Goal: Task Accomplishment & Management: Complete application form

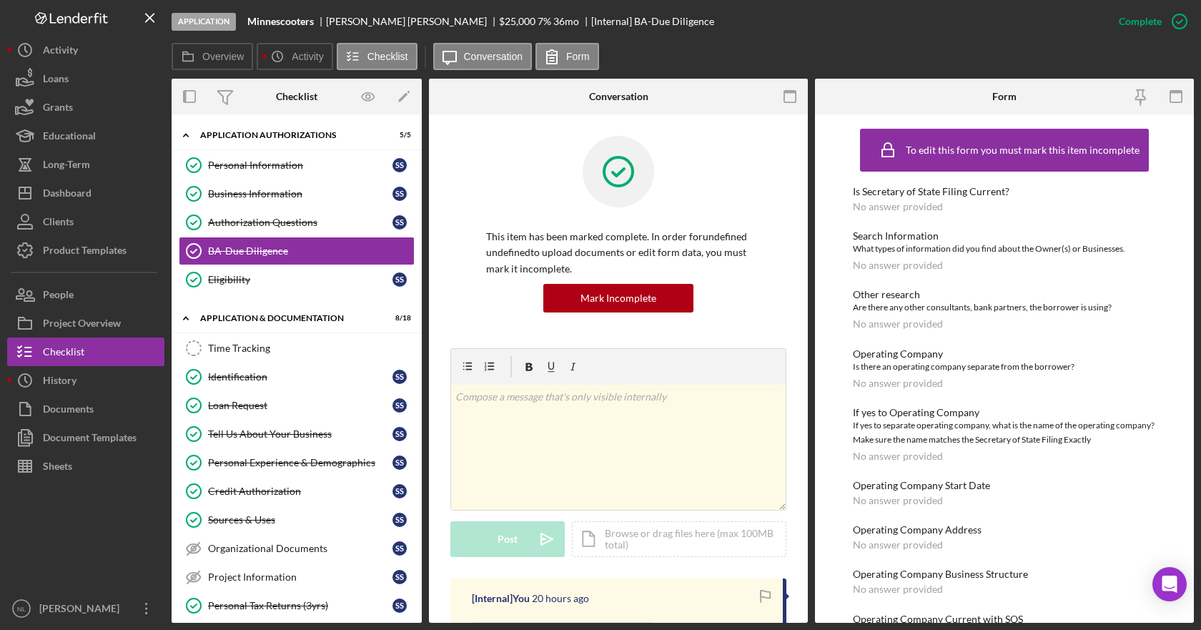
scroll to position [315, 0]
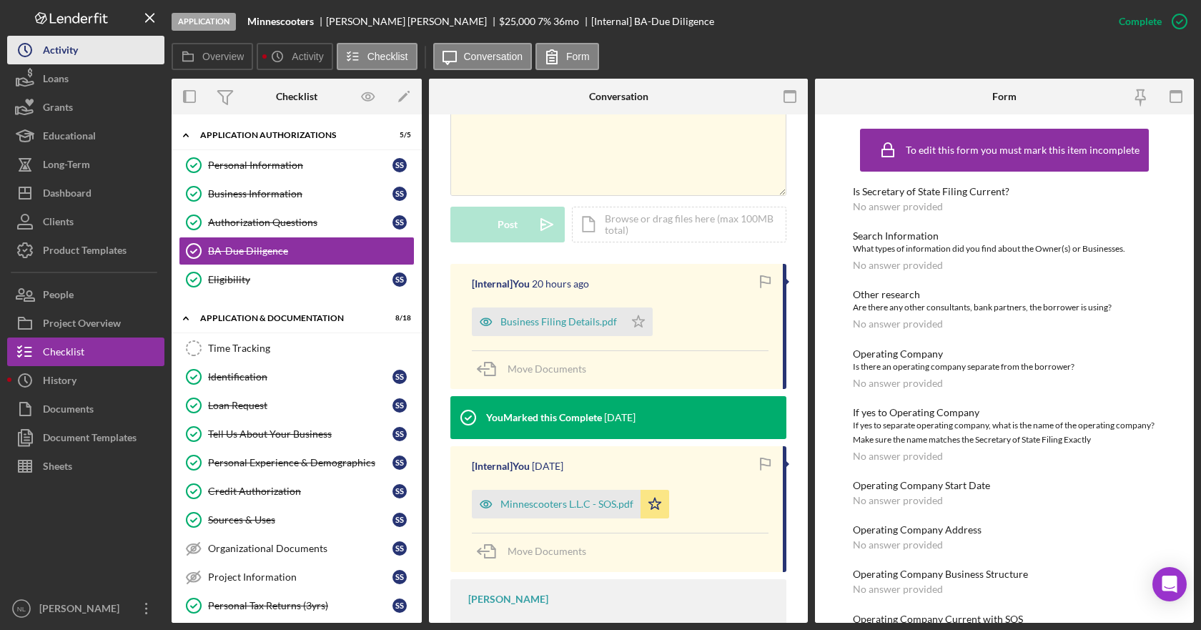
click at [92, 51] on button "Icon/History Activity" at bounding box center [85, 50] width 157 height 29
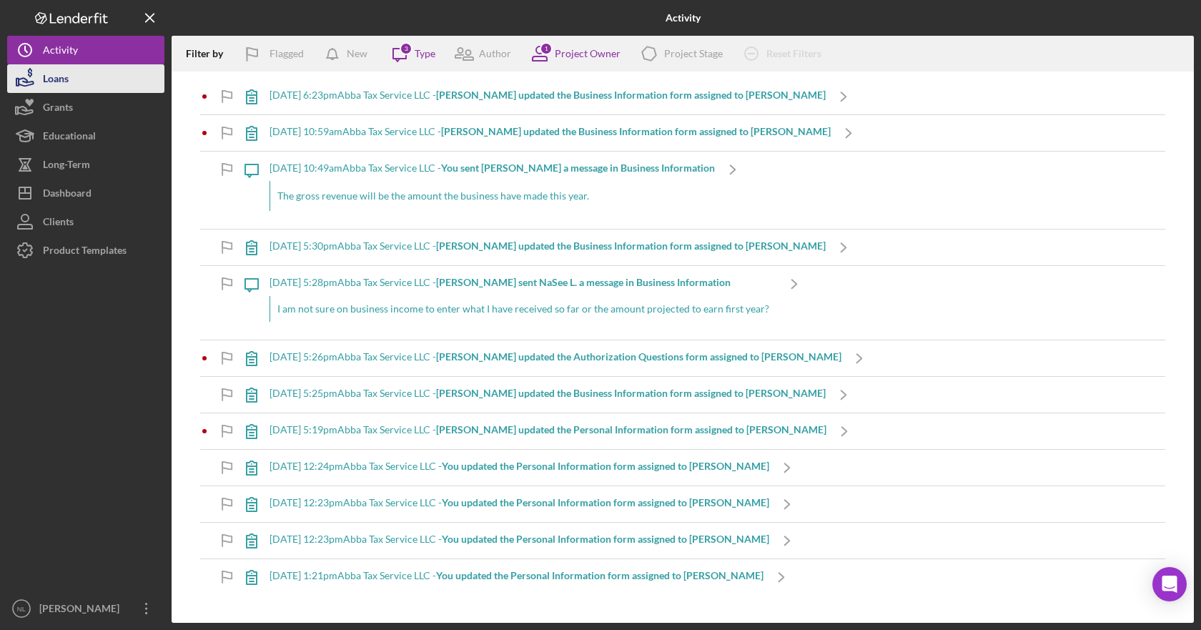
click at [84, 75] on button "Loans" at bounding box center [85, 78] width 157 height 29
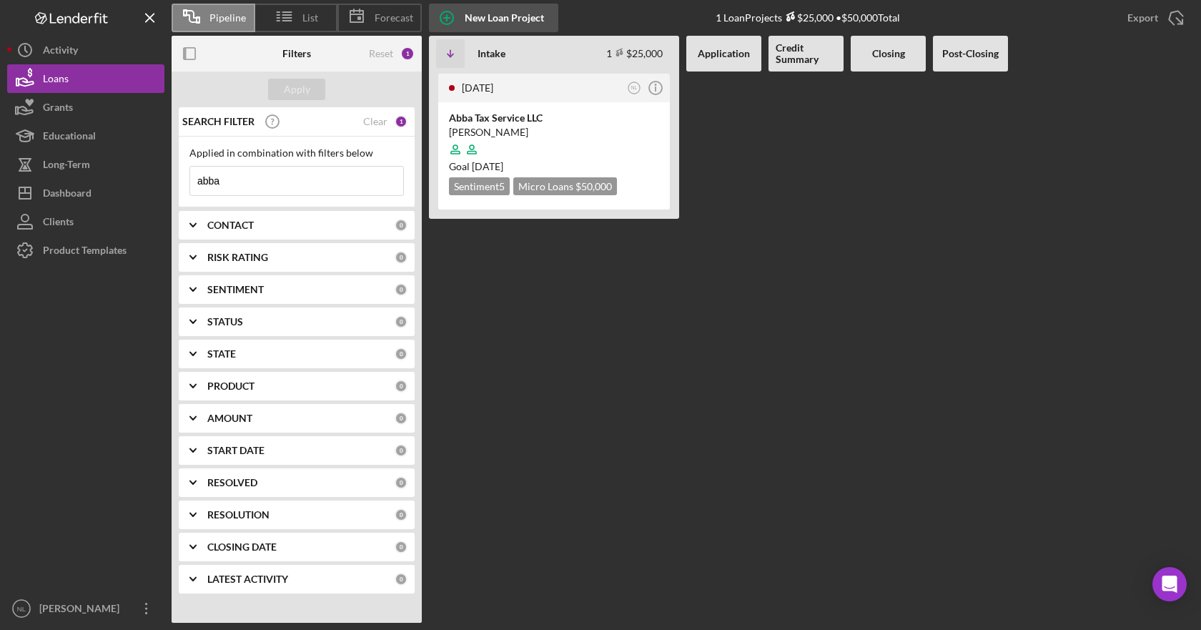
click at [454, 16] on icon "button" at bounding box center [447, 18] width 36 height 36
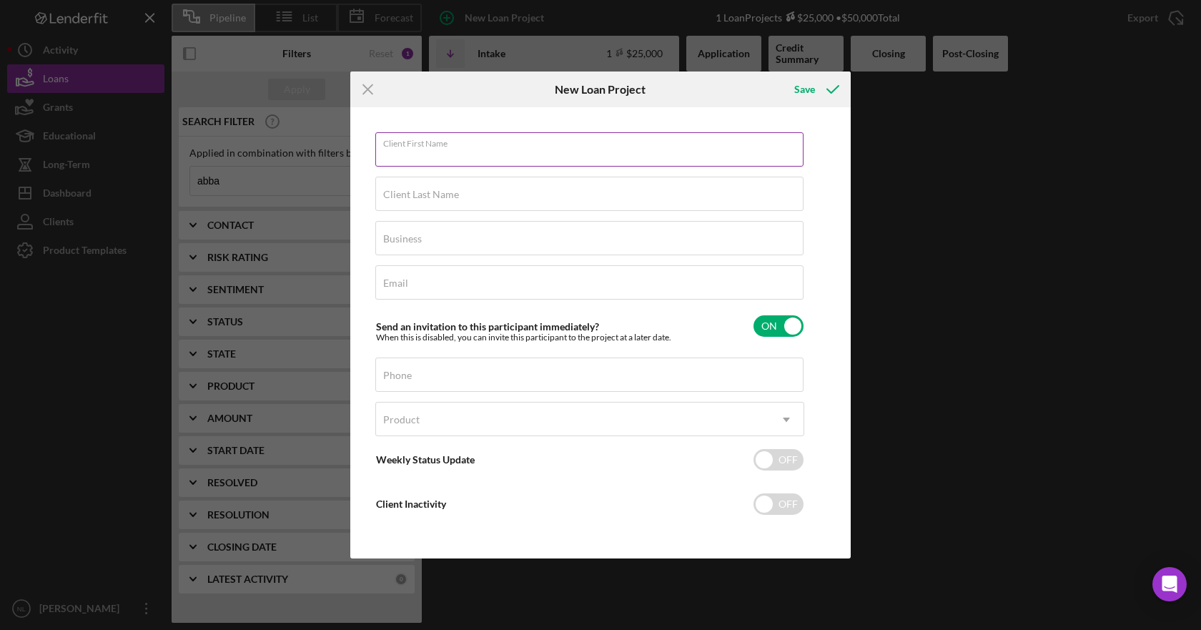
click at [471, 145] on div "Client First Name Required" at bounding box center [589, 150] width 429 height 36
type input "[PERSON_NAME]"
type input "Becarra"
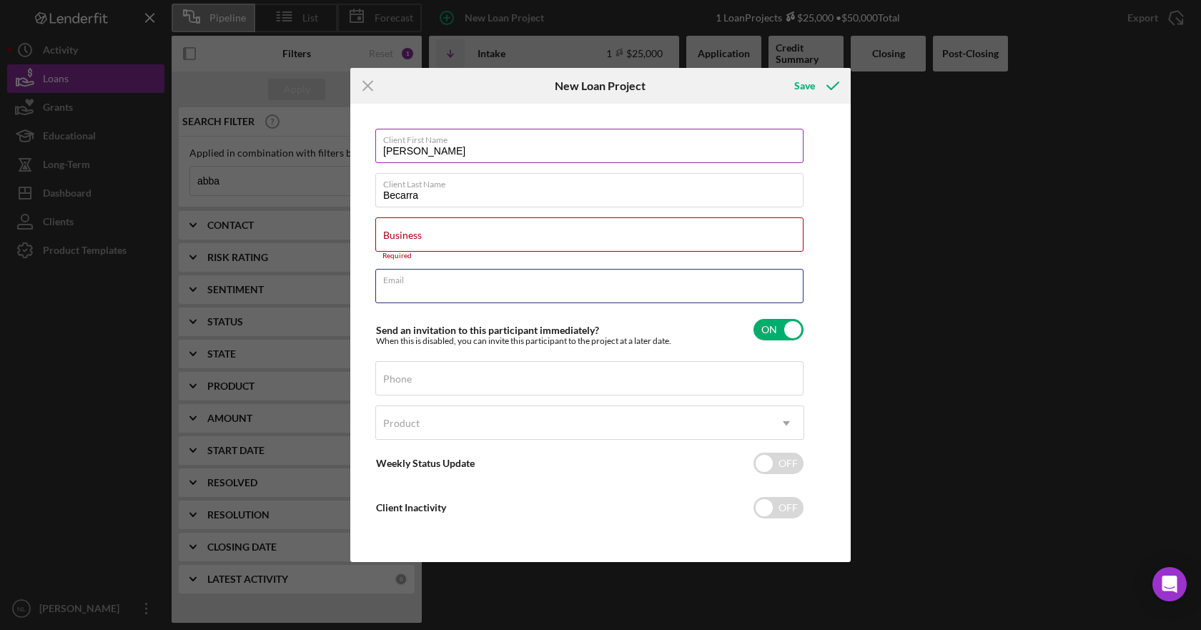
paste input "[EMAIL_ADDRESS][DOMAIN_NAME]"
type input "[EMAIL_ADDRESS][DOMAIN_NAME]"
click at [476, 236] on input "Business" at bounding box center [589, 234] width 428 height 34
paste input "Abba Multiservices LLC"
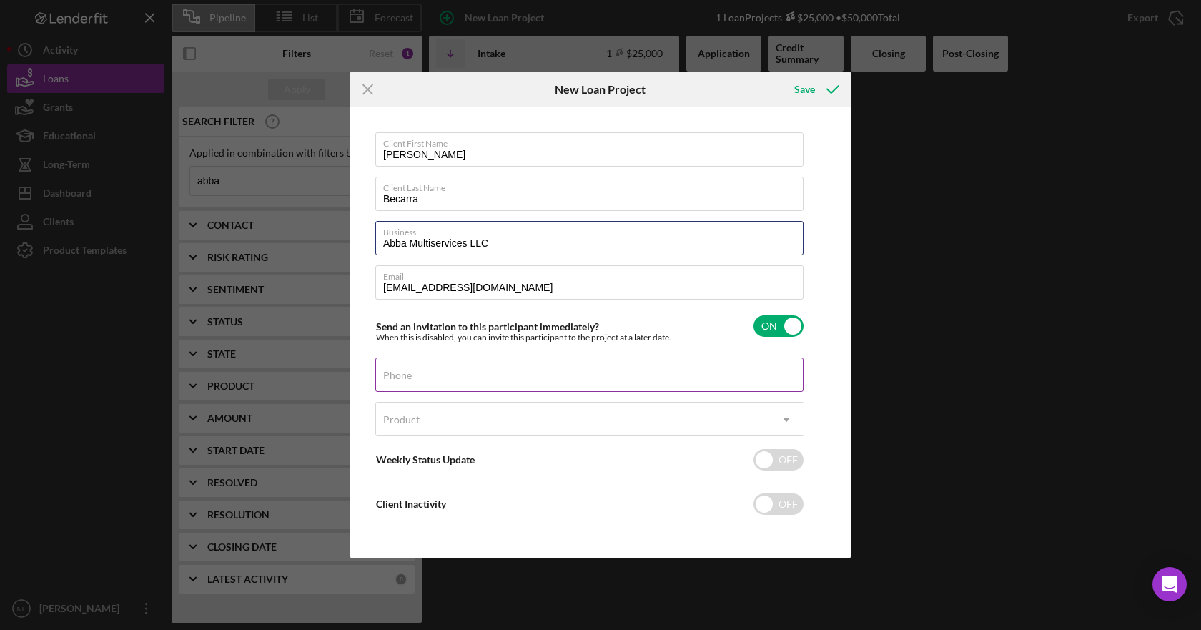
type input "Abba Multiservices LLC"
click at [561, 374] on input "Phone" at bounding box center [589, 375] width 428 height 34
click at [557, 374] on input "Phone" at bounding box center [589, 375] width 428 height 34
paste input "[PHONE_NUMBER]"
type input "[PHONE_NUMBER]"
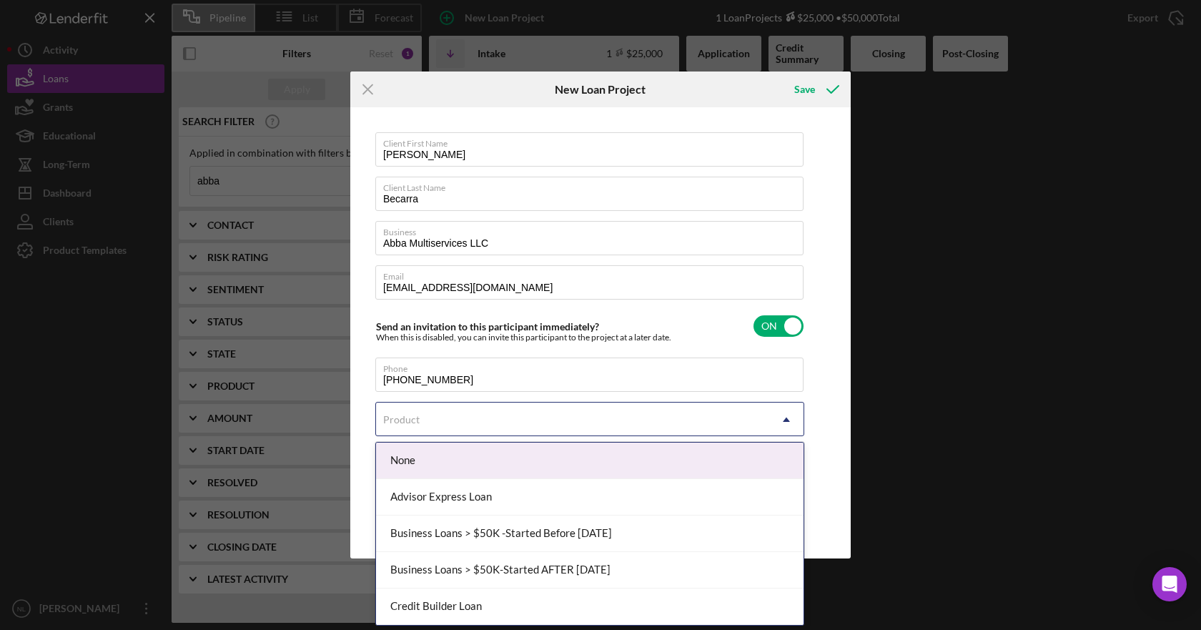
click at [749, 423] on div "Product" at bounding box center [572, 419] width 393 height 33
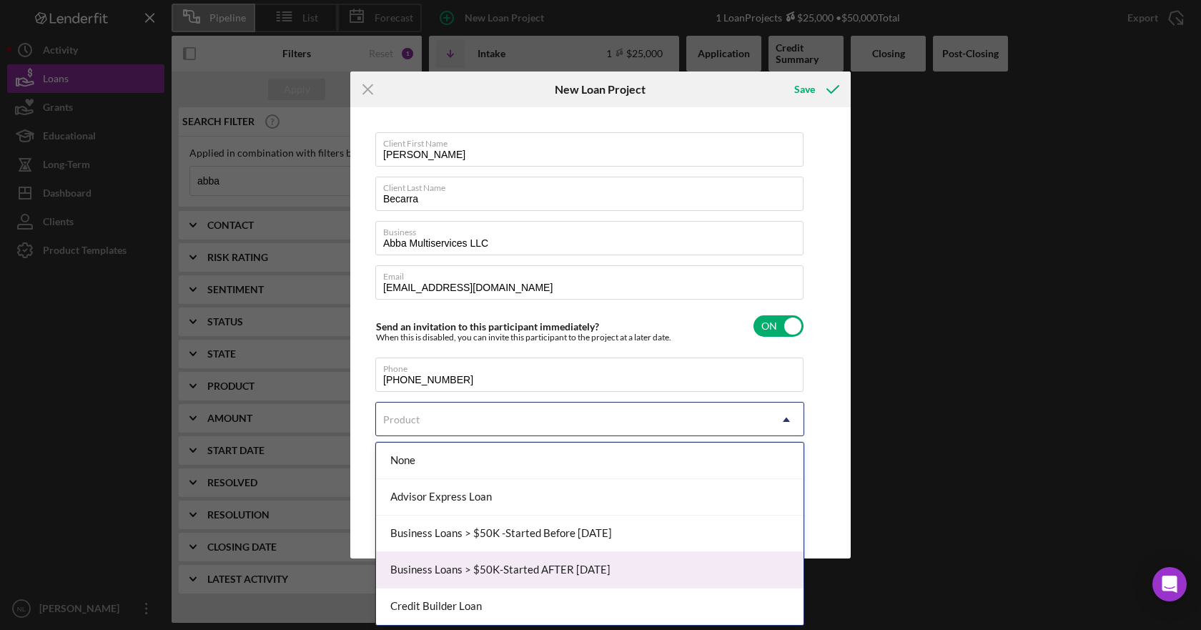
click at [681, 563] on div "Business Loans > $50K-Started AFTER [DATE]" at bounding box center [590, 570] width 428 height 36
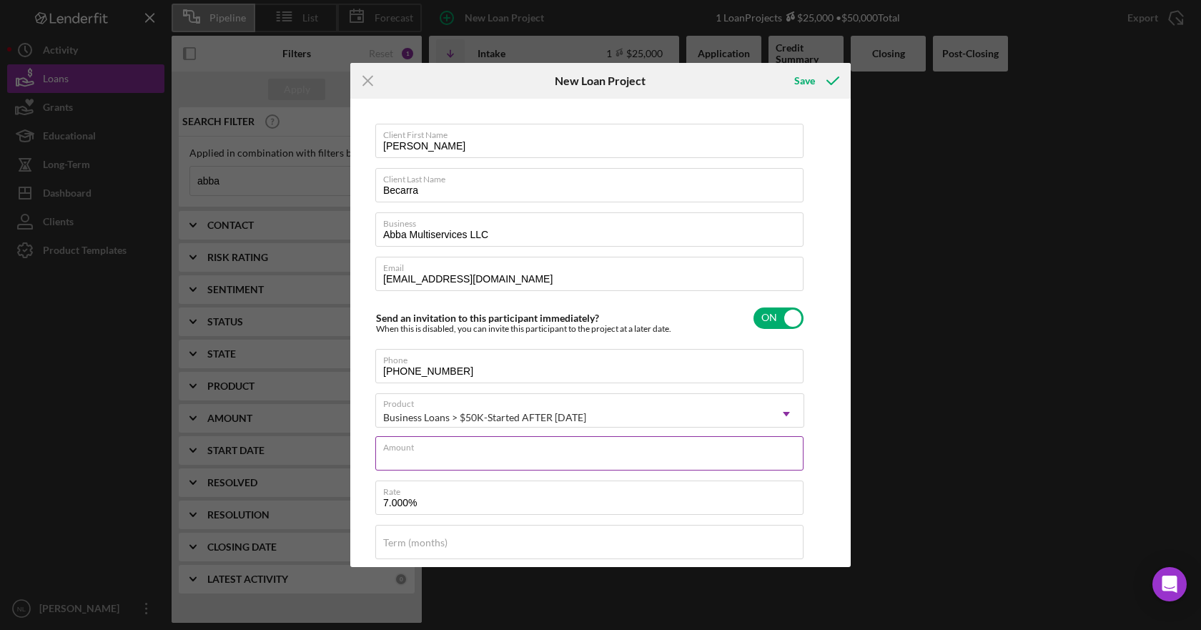
click at [707, 462] on input "Amount" at bounding box center [589, 453] width 428 height 34
type input "$75,000"
click at [666, 498] on input "7.000%" at bounding box center [589, 498] width 428 height 34
type input "6.000%"
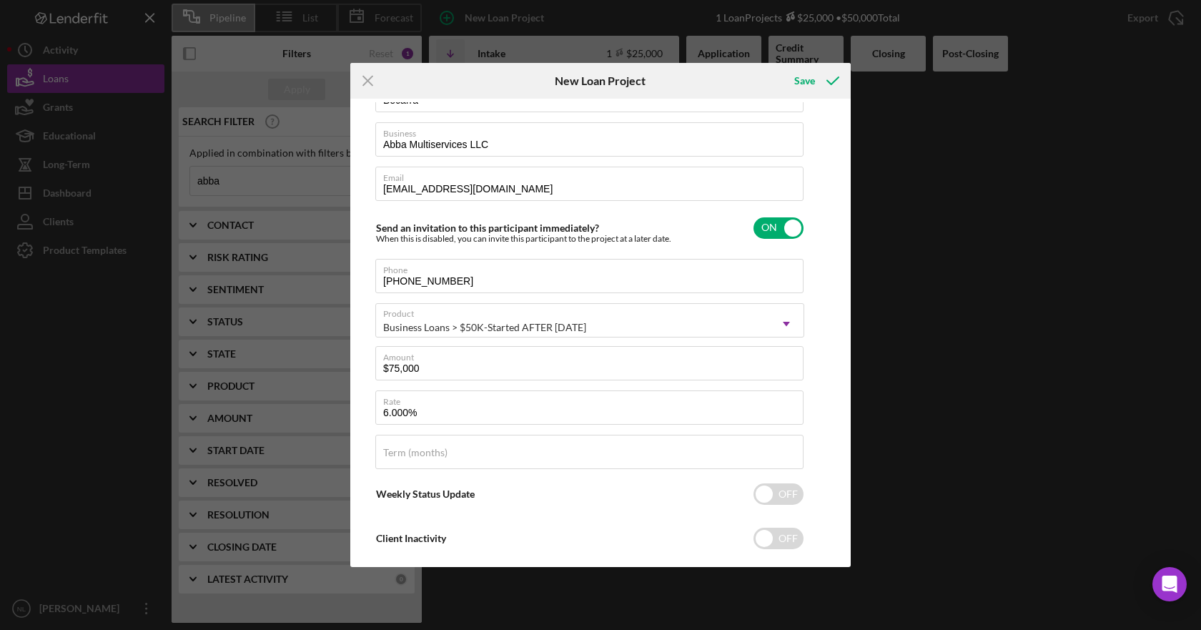
scroll to position [116, 0]
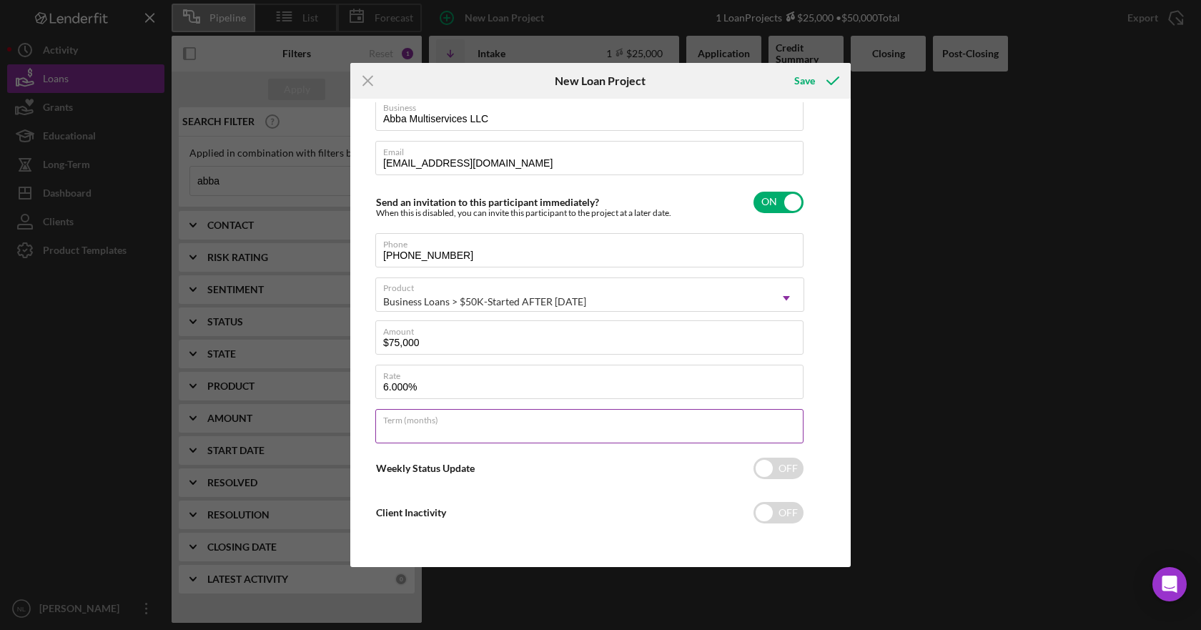
click at [679, 435] on input "Term (months)" at bounding box center [589, 426] width 428 height 34
type input "36"
click at [805, 89] on div "Save" at bounding box center [805, 81] width 21 height 29
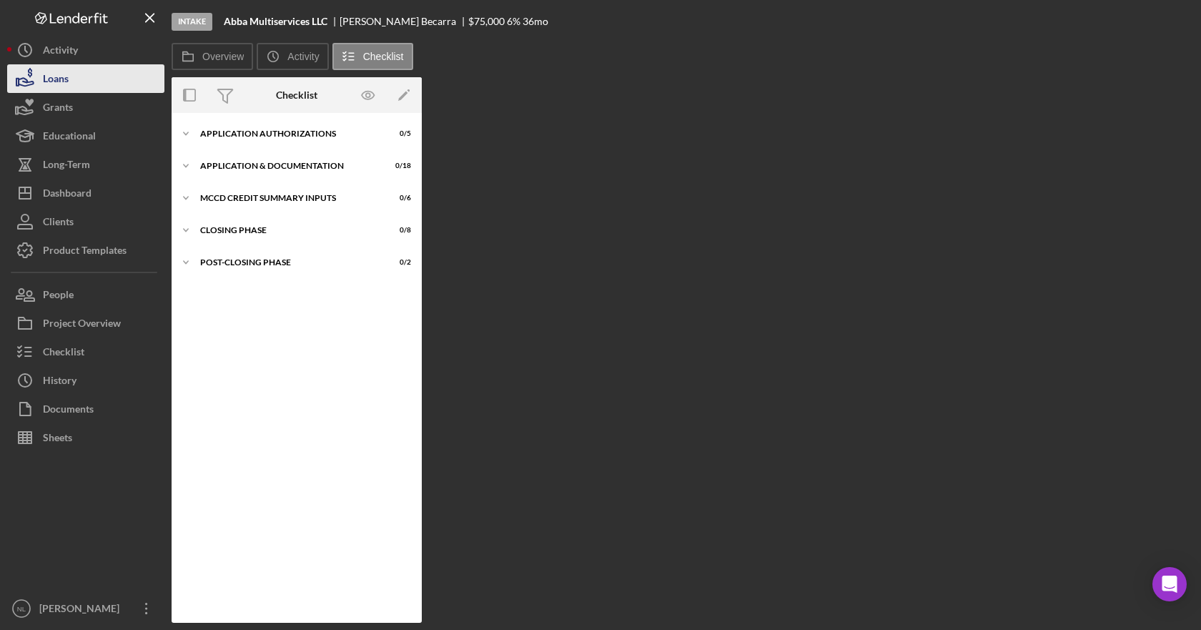
click at [82, 78] on button "Loans" at bounding box center [85, 78] width 157 height 29
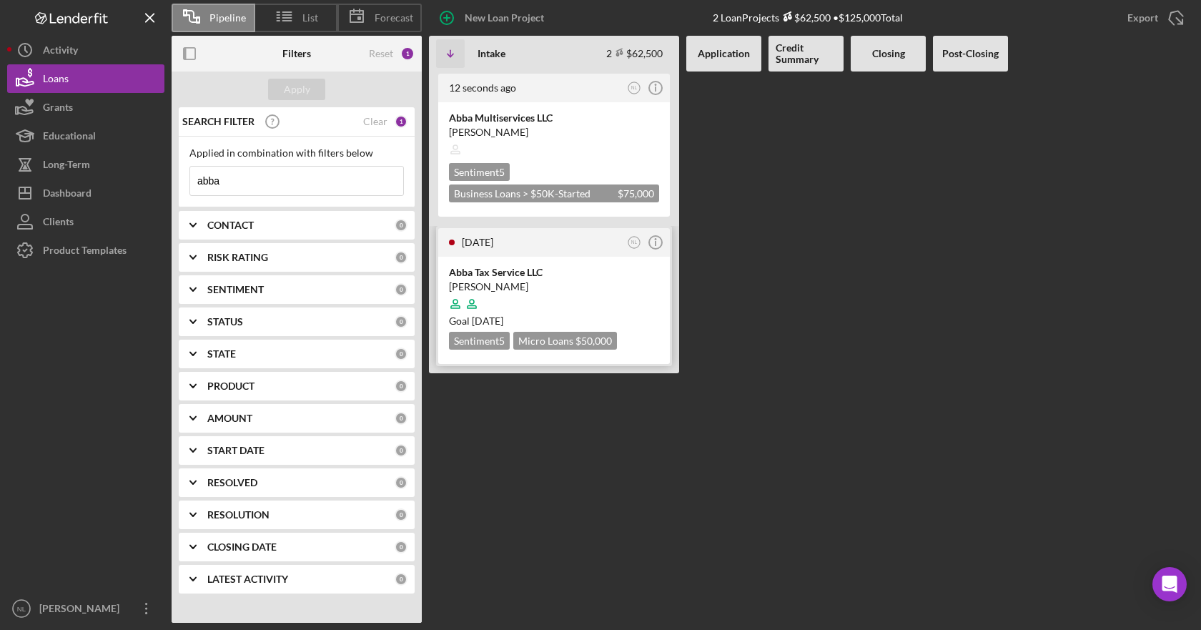
click at [629, 286] on div "[PERSON_NAME]" at bounding box center [554, 287] width 210 height 14
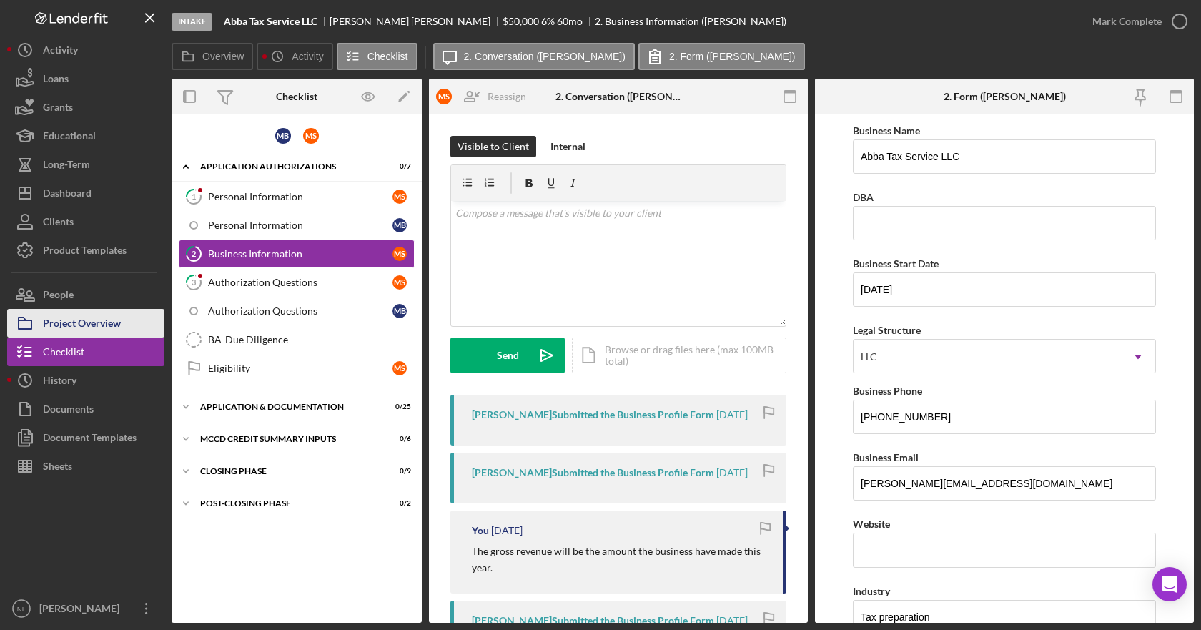
click at [97, 330] on div "Project Overview" at bounding box center [82, 325] width 78 height 32
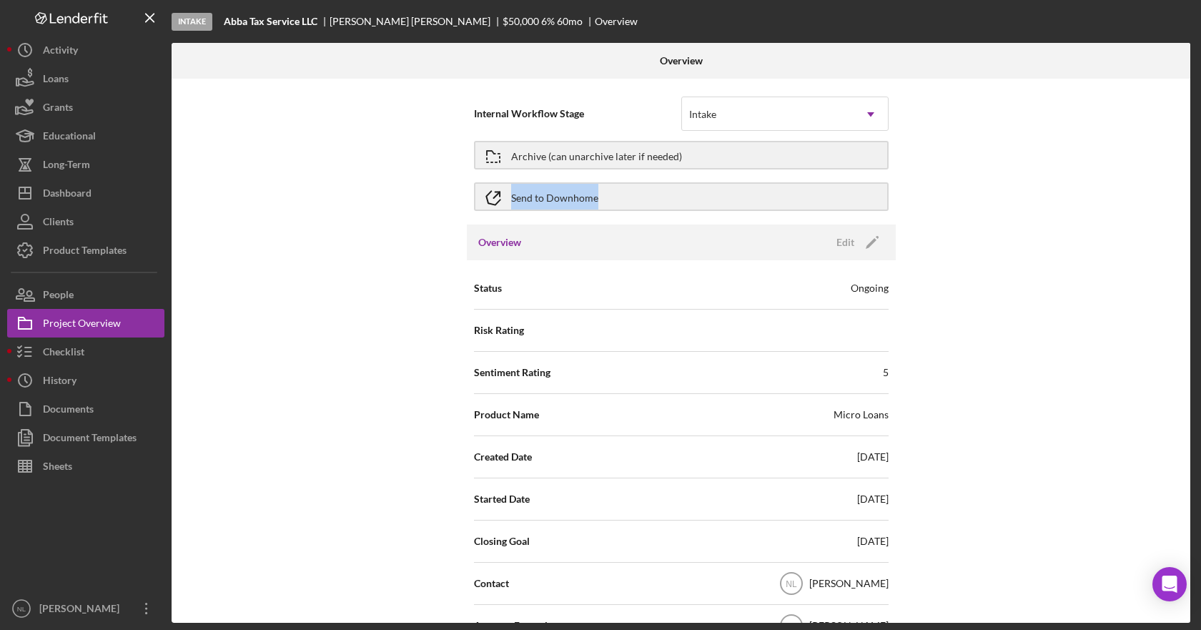
drag, startPoint x: 1186, startPoint y: 171, endPoint x: 1184, endPoint y: 217, distance: 45.8
click at [1184, 217] on div "Internal Workflow Stage Intake Icon/Dropdown Arrow Archive (can unarchive later…" at bounding box center [681, 351] width 1019 height 544
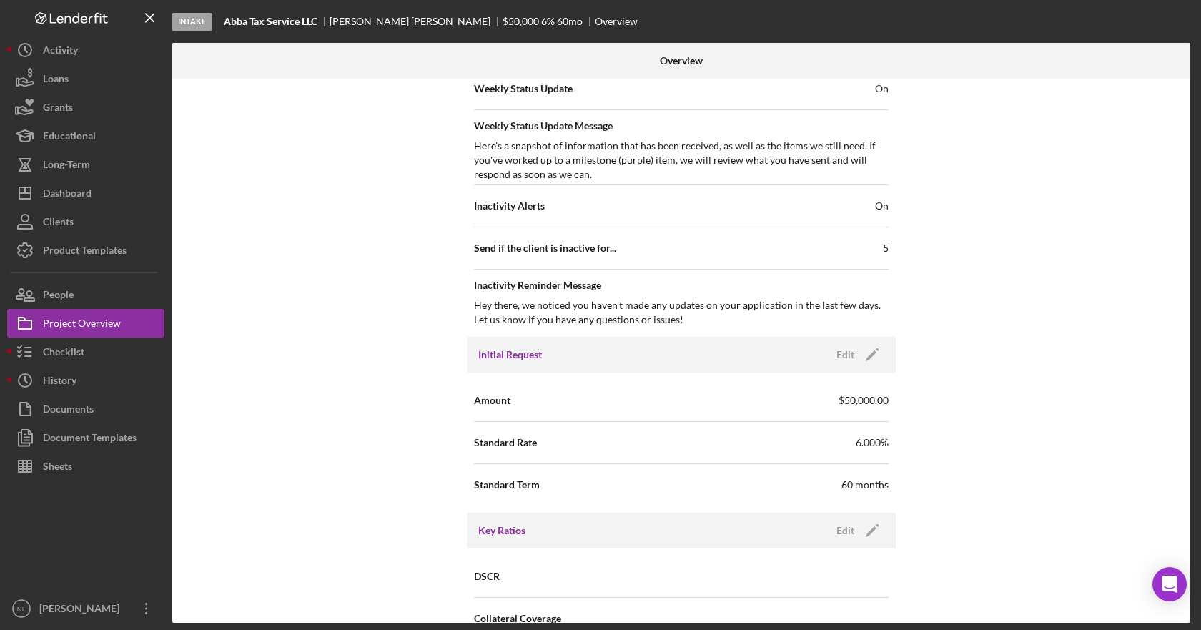
scroll to position [630, 0]
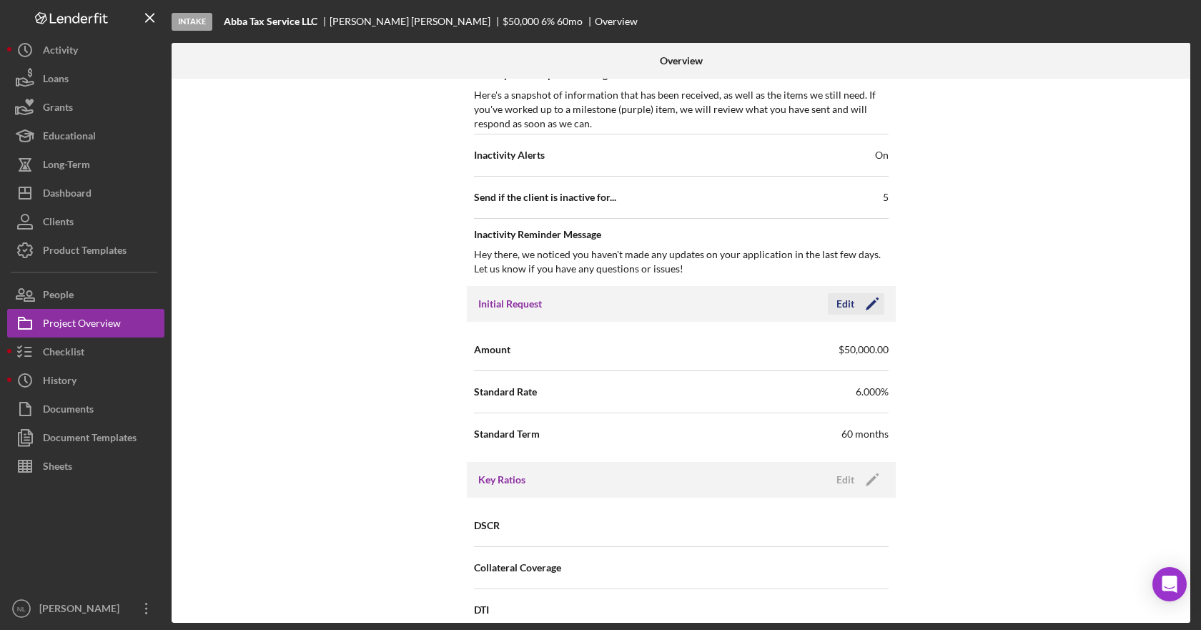
click at [875, 306] on icon "Icon/Edit" at bounding box center [873, 304] width 36 height 36
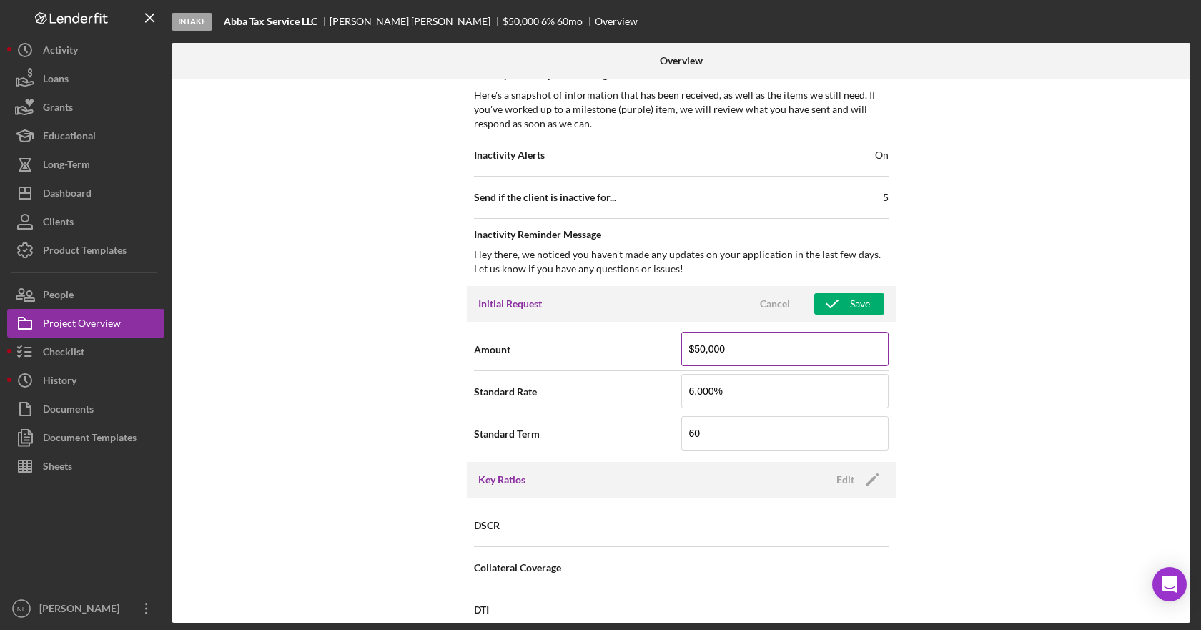
click at [765, 352] on input "$50,000" at bounding box center [785, 349] width 207 height 34
type input "$5"
type input "$75,000"
click at [718, 433] on input "60" at bounding box center [785, 433] width 207 height 34
type input "6"
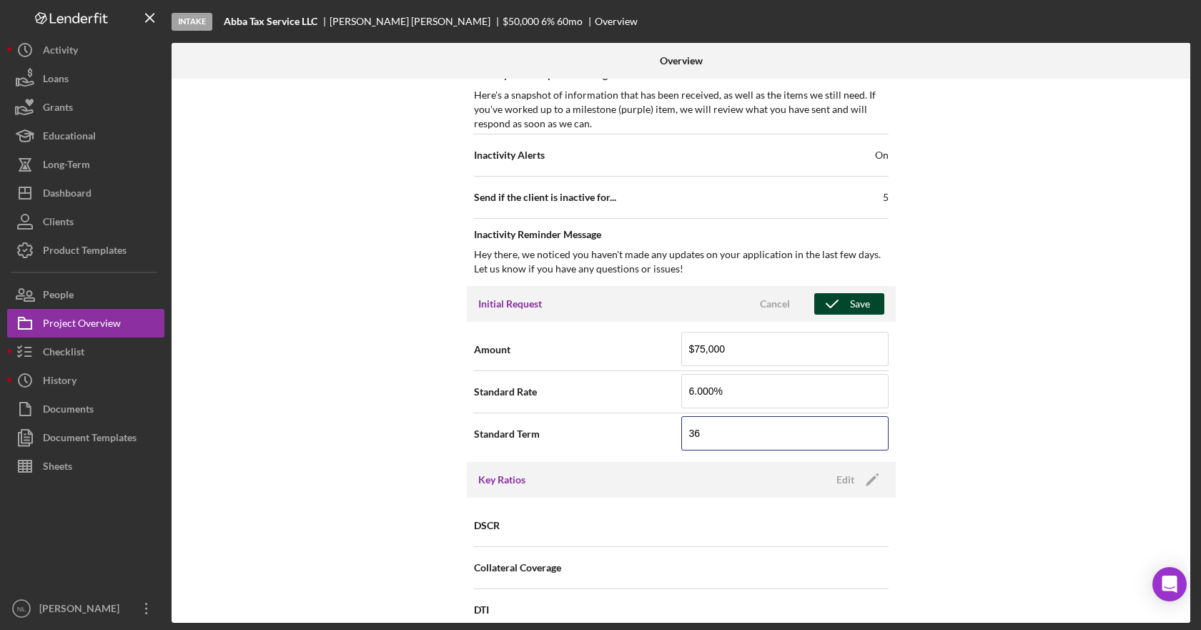
type input "36"
click at [869, 303] on button "Save" at bounding box center [850, 303] width 70 height 21
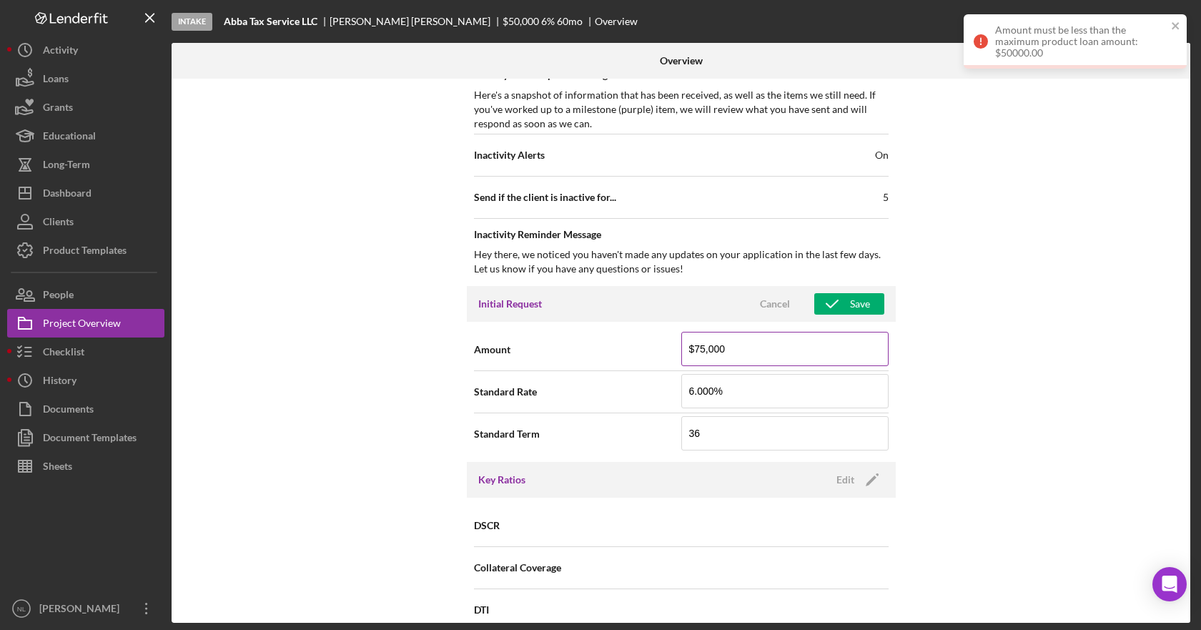
click at [790, 349] on input "$75,000" at bounding box center [785, 349] width 207 height 34
type input "$7"
type input "$50,000"
click at [865, 300] on div "Save" at bounding box center [860, 303] width 20 height 21
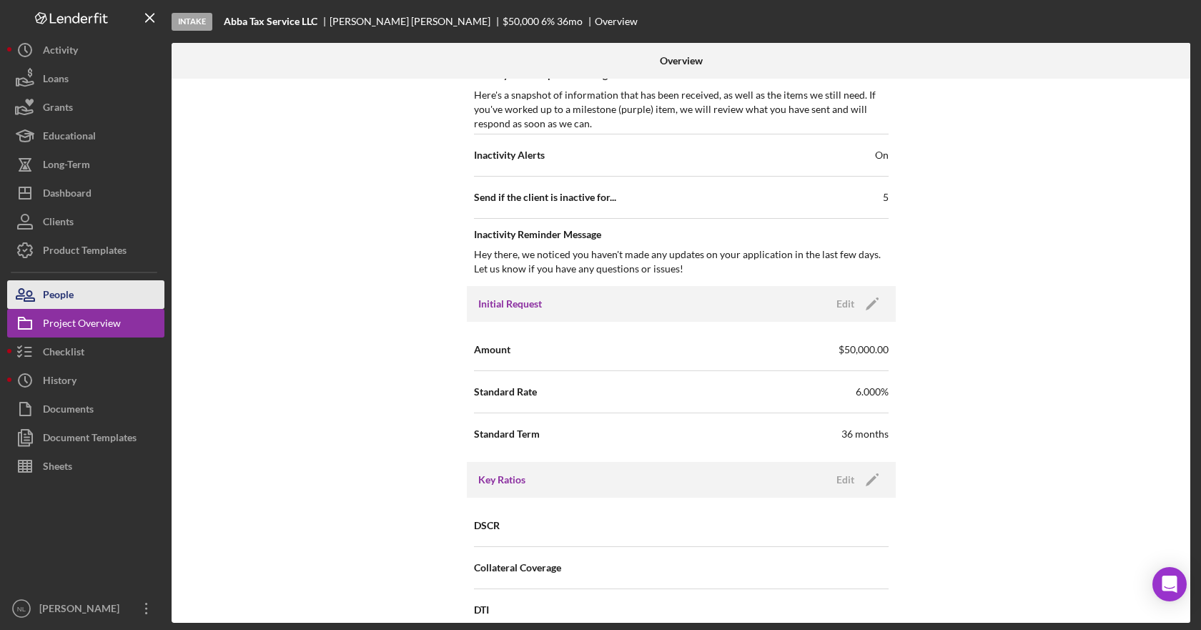
click at [62, 295] on div "People" at bounding box center [58, 296] width 31 height 32
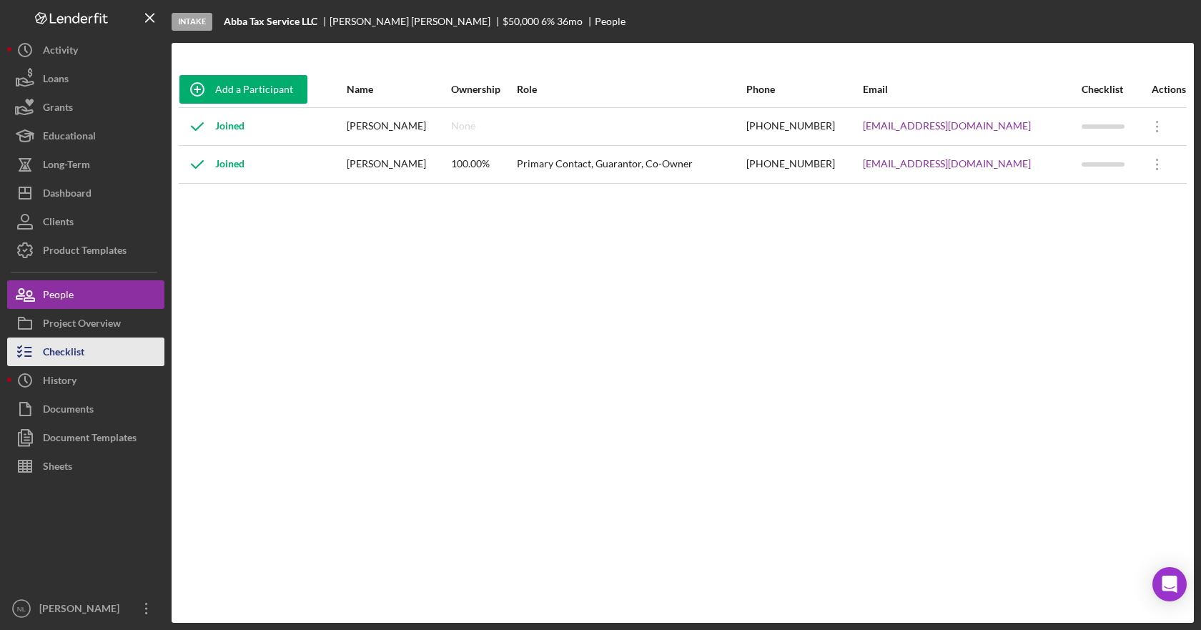
click at [94, 341] on button "Checklist" at bounding box center [85, 352] width 157 height 29
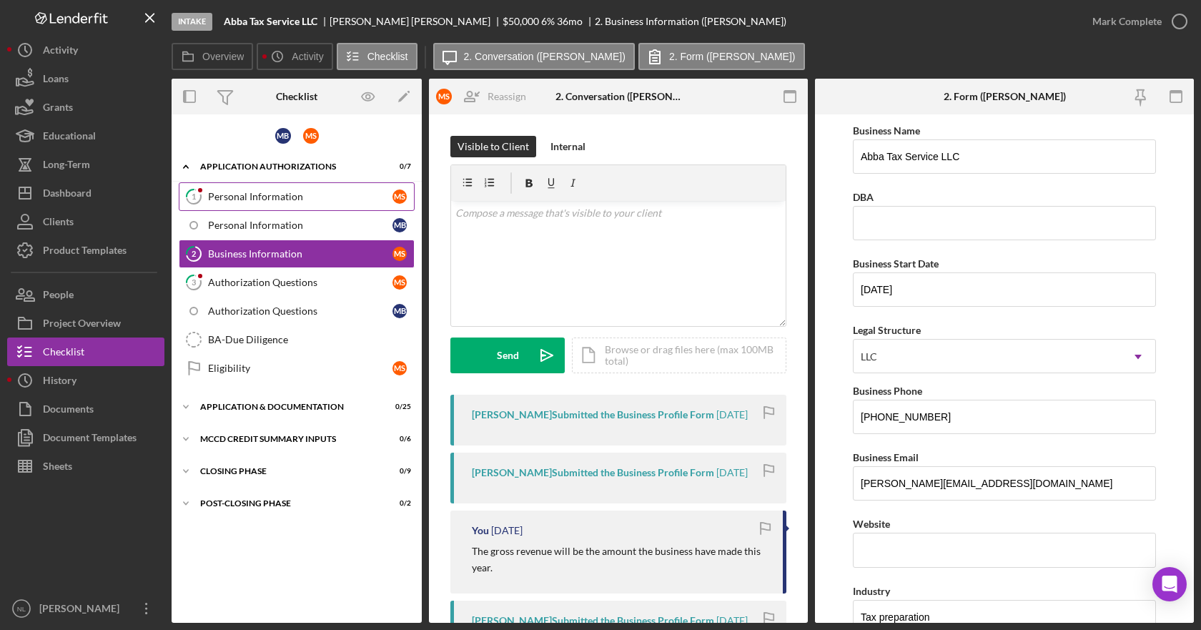
click at [306, 202] on div "Personal Information" at bounding box center [300, 196] width 185 height 11
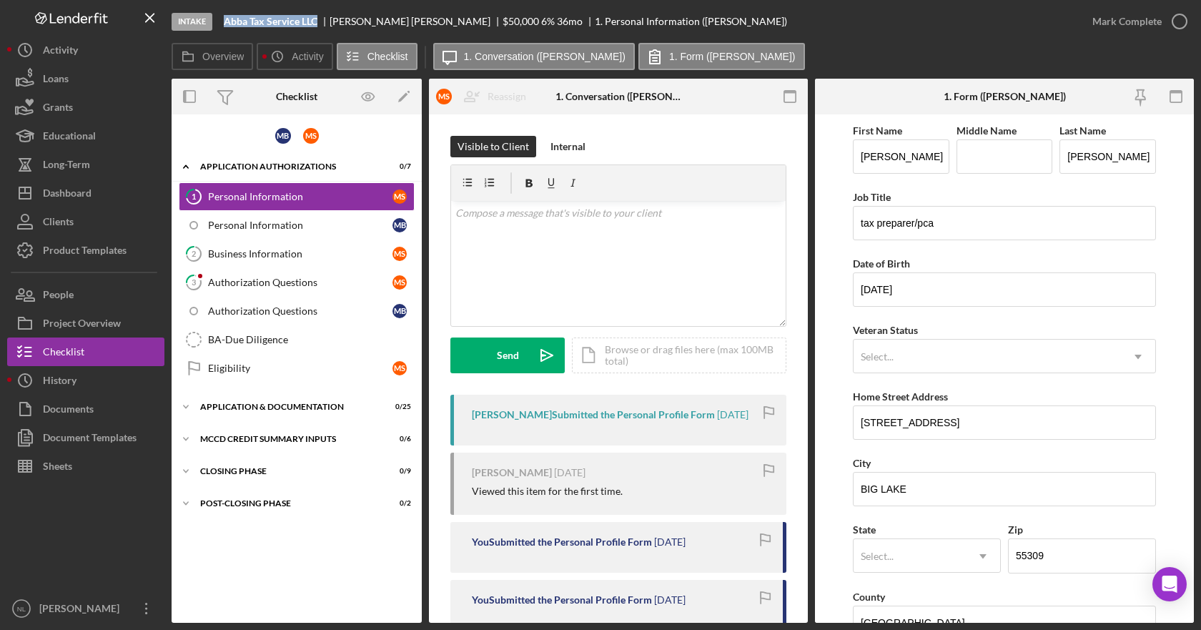
drag, startPoint x: 320, startPoint y: 22, endPoint x: 219, endPoint y: 21, distance: 100.8
click at [219, 21] on div "Intake Abba Tax Service LLC [PERSON_NAME] $50,000 $25,000 6 % 36 mo 1. Personal…" at bounding box center [625, 21] width 907 height 43
copy b "Abba Tax Service LLC"
